Goal: Task Accomplishment & Management: Use online tool/utility

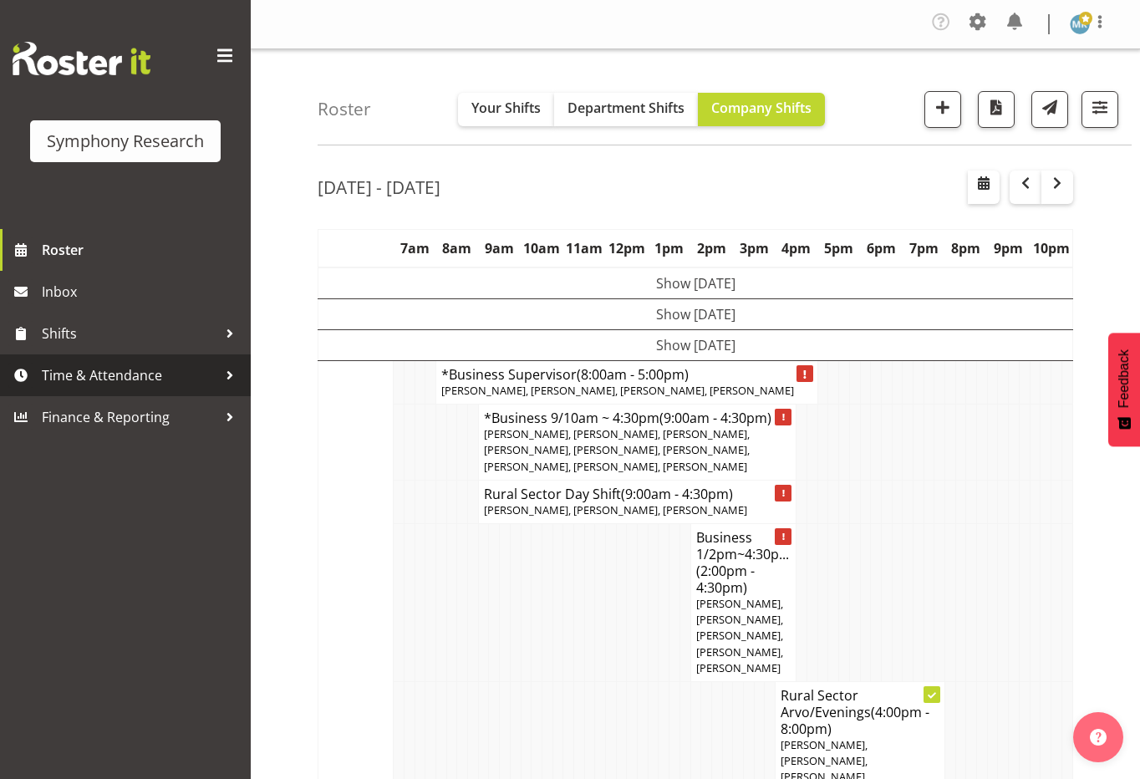
click at [114, 374] on span "Time & Attendance" at bounding box center [130, 375] width 176 height 25
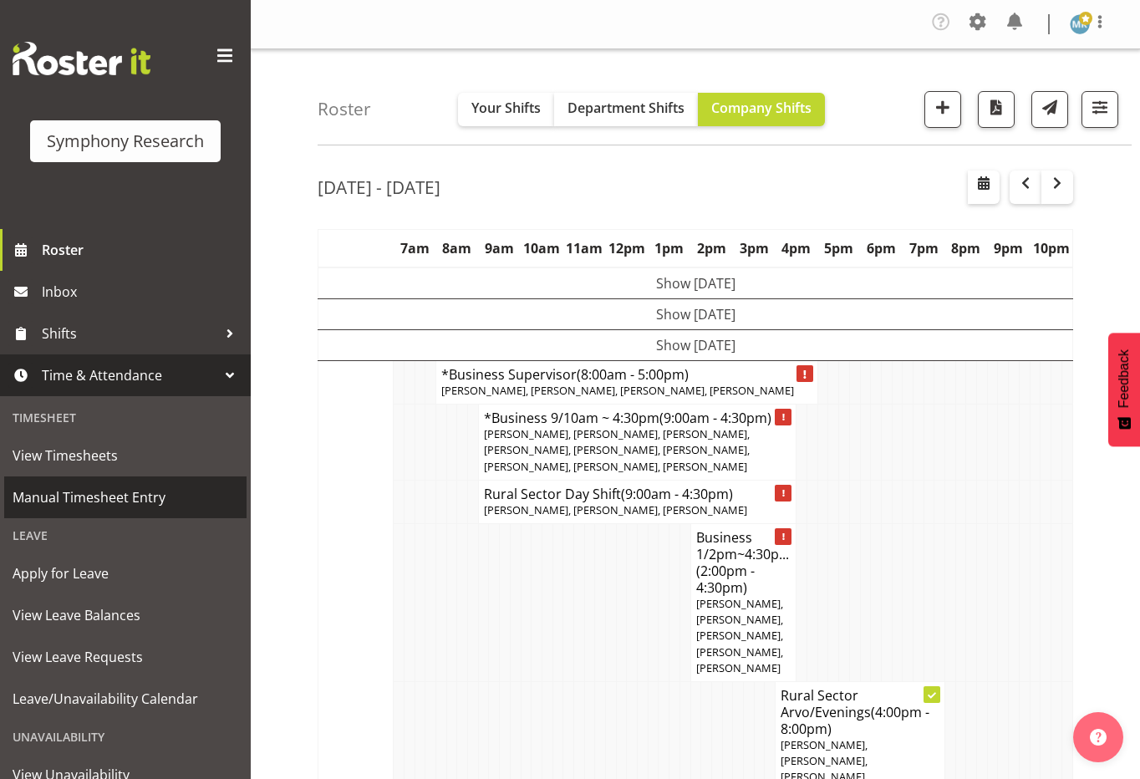
click at [102, 491] on span "Manual Timesheet Entry" at bounding box center [126, 497] width 226 height 25
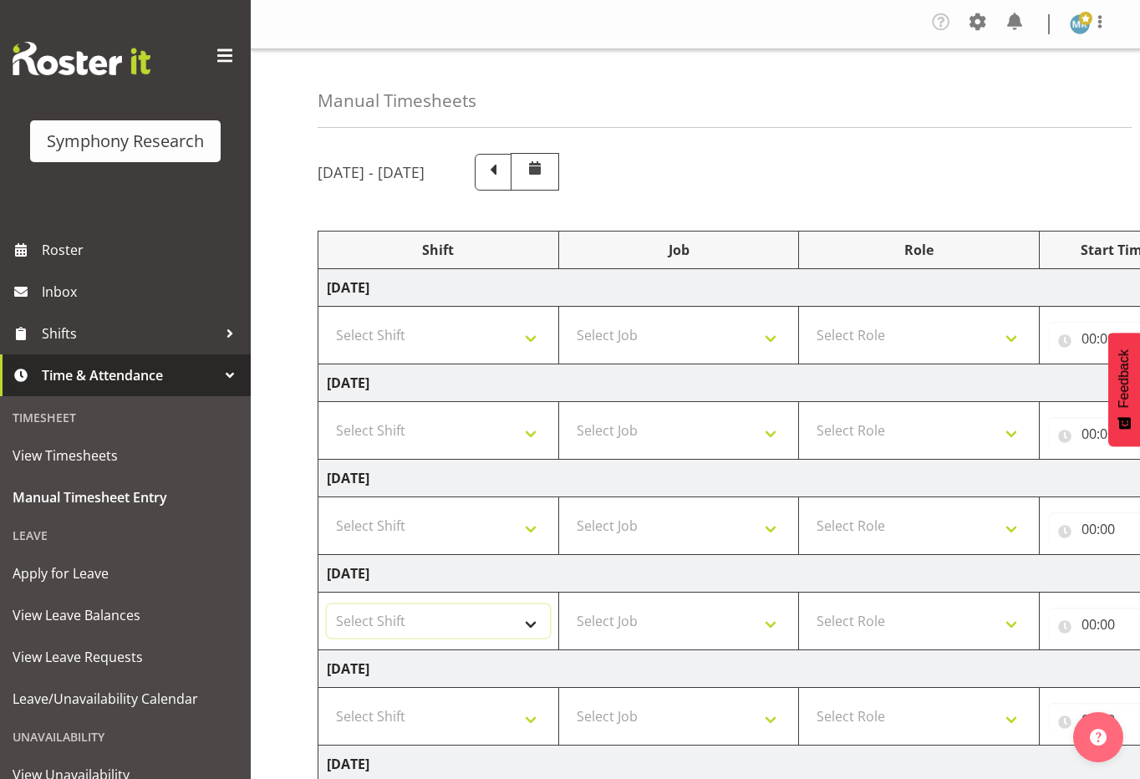
click at [464, 611] on select "Select Shift !!Weekend Residential (Roster IT Shift Label) *Business 9/10am ~ 4…" at bounding box center [438, 620] width 223 height 33
click at [452, 629] on select "Select Shift !!Weekend Residential (Roster IT Shift Label) *Business 9/10am ~ 4…" at bounding box center [438, 620] width 223 height 33
click at [484, 622] on select "Select Shift !!Weekend Residential (Roster IT Shift Label) *Business 9/10am ~ 4…" at bounding box center [438, 620] width 223 height 33
